Goal: Find specific page/section: Find specific page/section

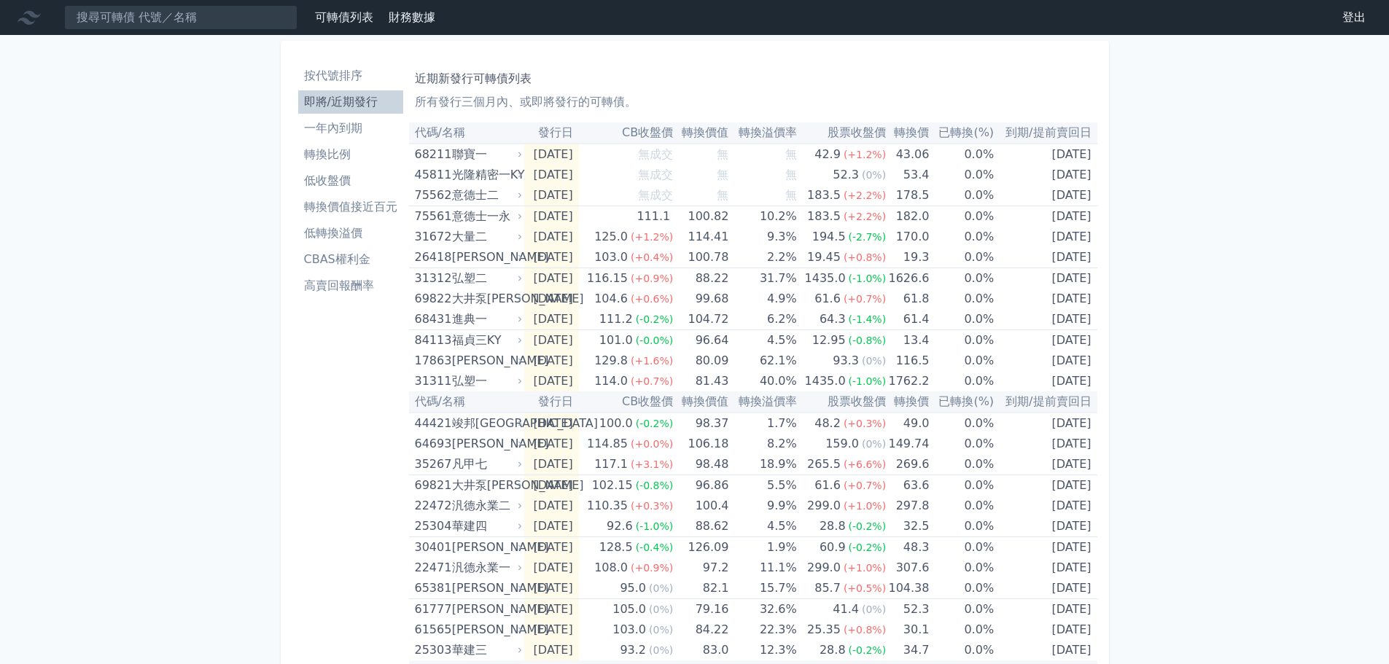
click at [373, 104] on li "即將/近期發行" at bounding box center [350, 101] width 105 height 17
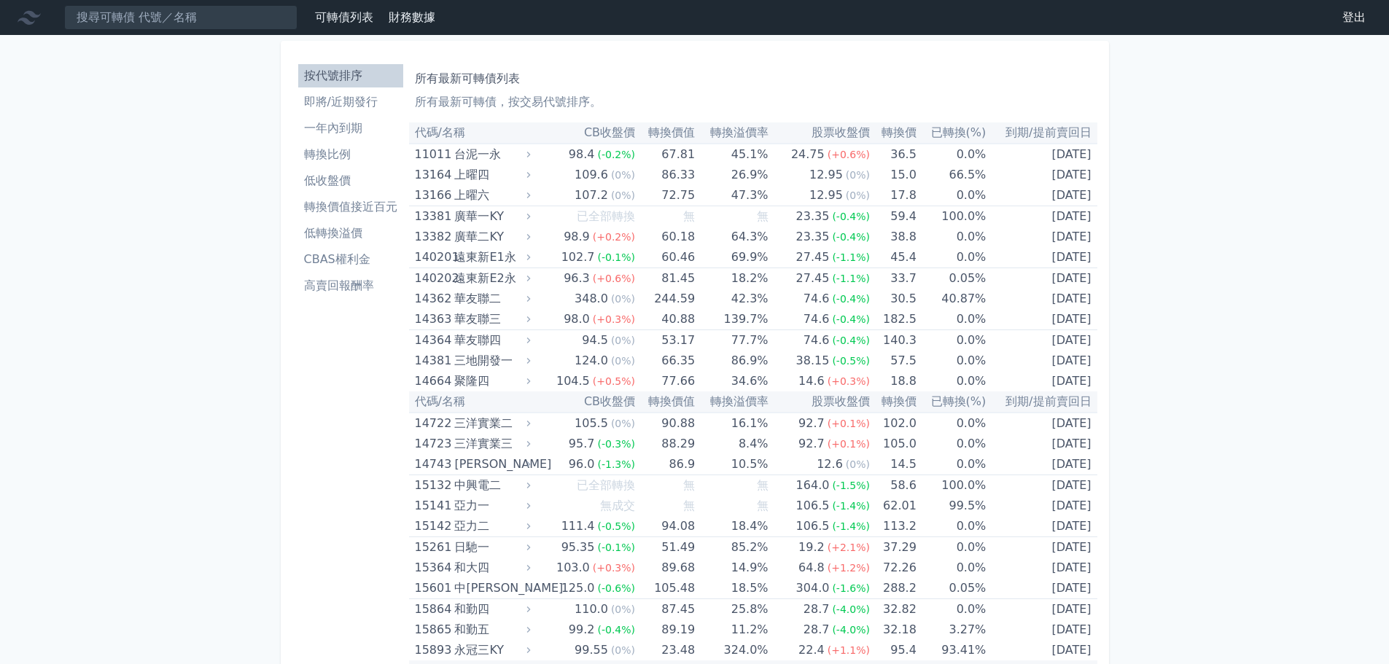
click at [345, 254] on li "CBAS權利金" at bounding box center [350, 259] width 105 height 17
click at [355, 257] on li "CBAS權利金" at bounding box center [350, 259] width 105 height 17
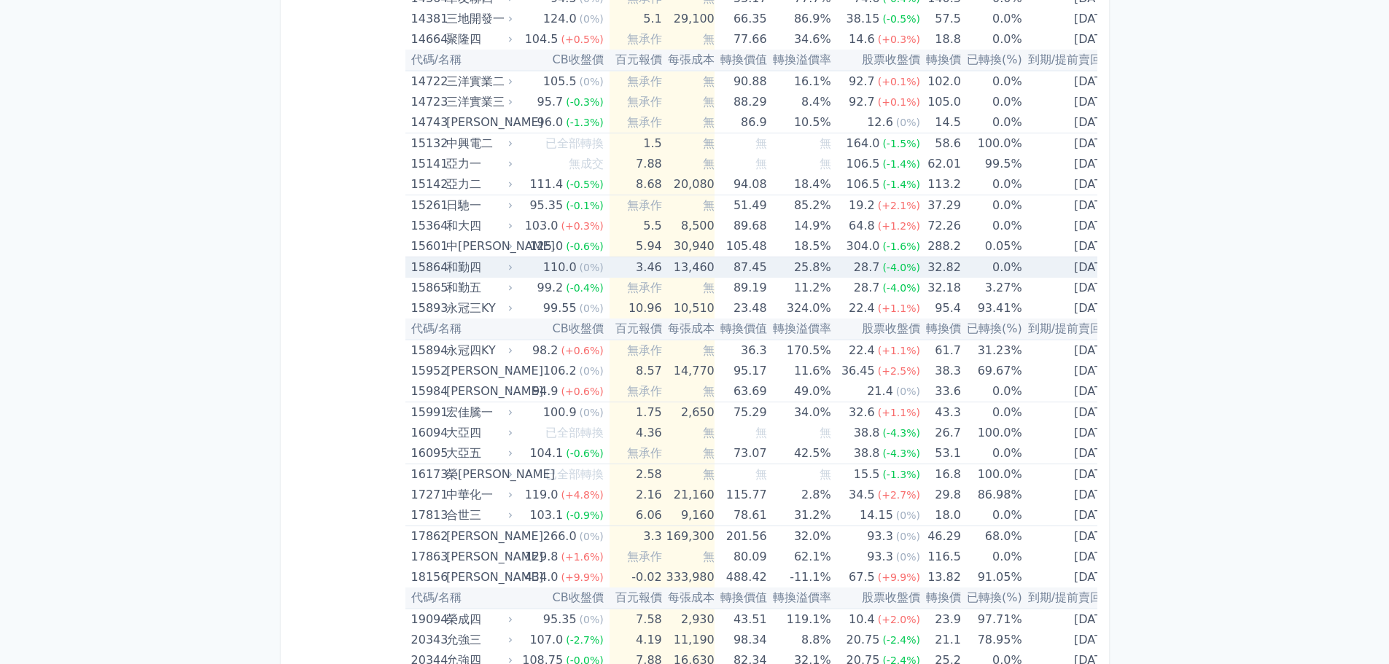
scroll to position [364, 0]
